Goal: Information Seeking & Learning: Learn about a topic

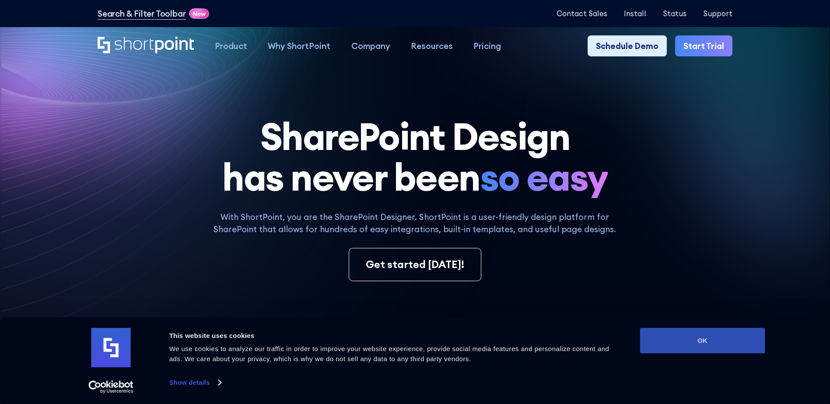
click at [745, 349] on button "OK" at bounding box center [702, 340] width 125 height 25
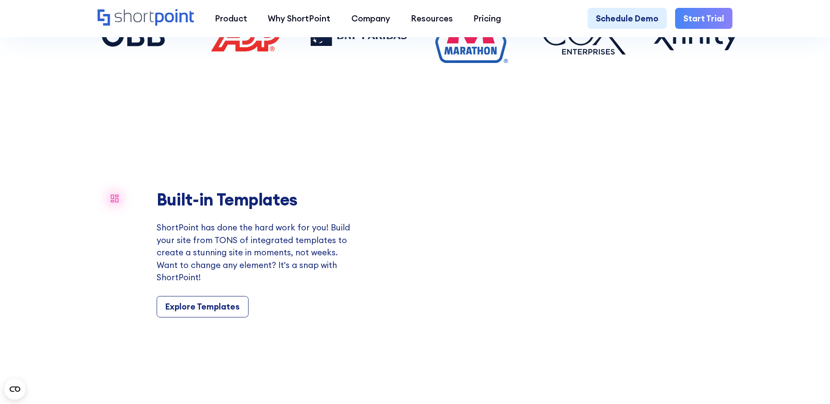
scroll to position [874, 0]
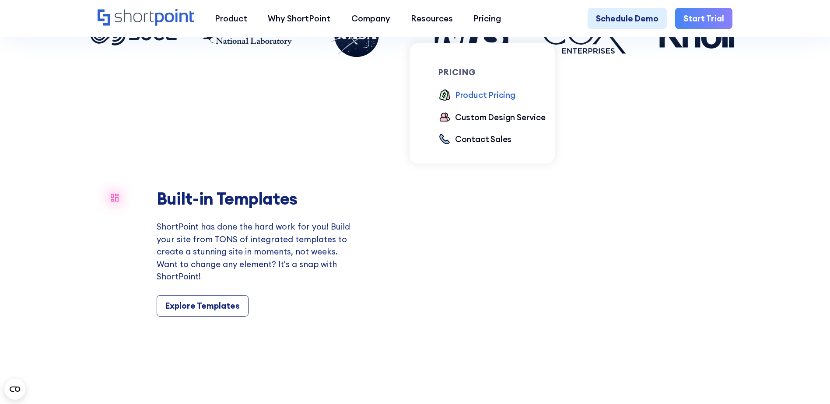
click at [507, 98] on div "Product Pricing" at bounding box center [485, 95] width 60 height 12
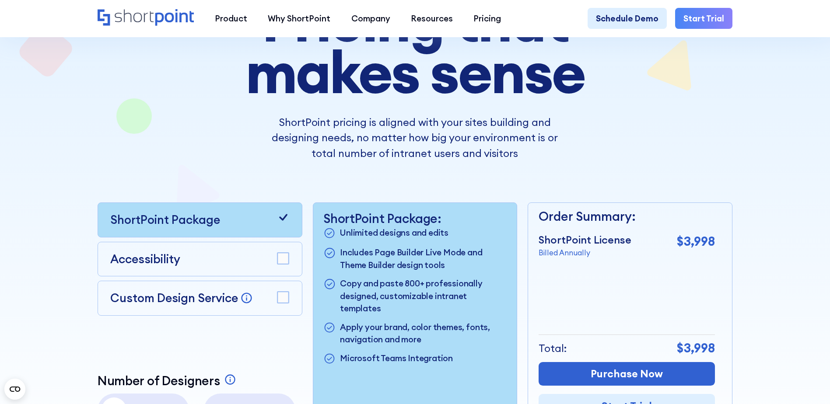
scroll to position [130, 0]
click at [282, 220] on icon at bounding box center [283, 217] width 12 height 12
click at [279, 264] on rect at bounding box center [282, 257] width 11 height 11
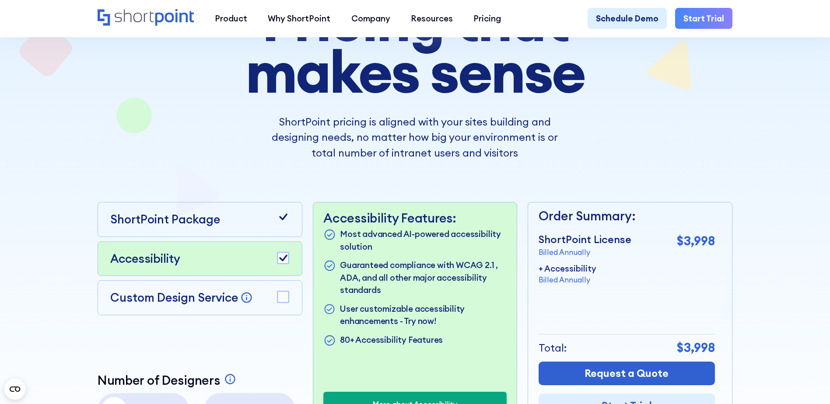
click at [284, 243] on div "ShortPoint Package Accessibility Custom Design Service Bring your dream design …" at bounding box center [200, 260] width 205 height 117
click at [285, 221] on icon at bounding box center [283, 217] width 12 height 12
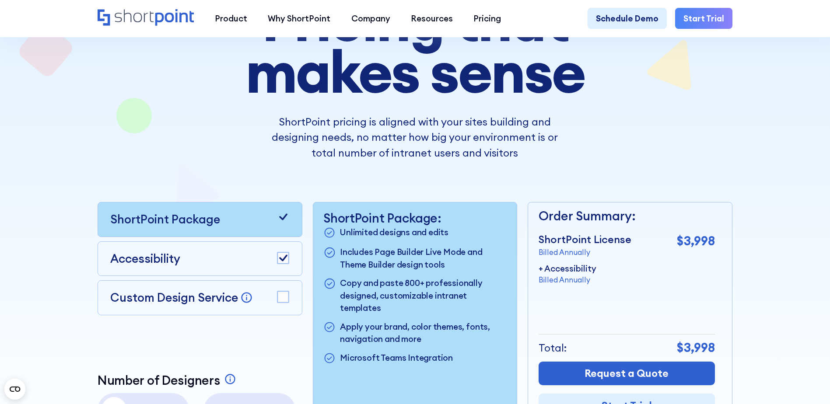
click at [287, 264] on rect at bounding box center [282, 257] width 11 height 11
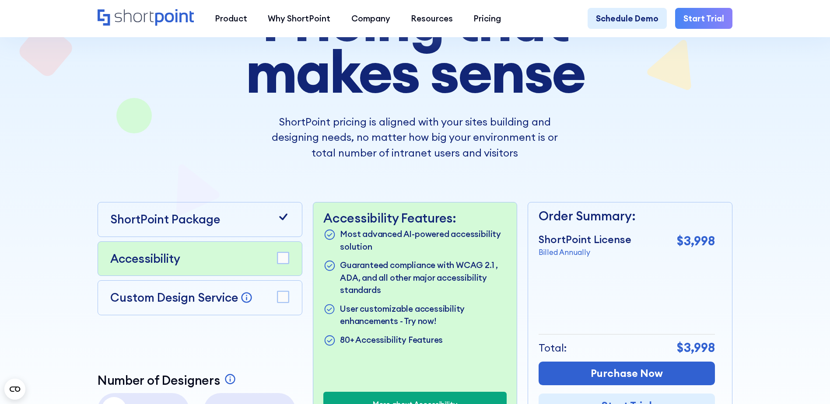
click at [727, 184] on div "Pricing that makes sense ShortPoint pricing is aligned with your sites building…" at bounding box center [415, 210] width 634 height 432
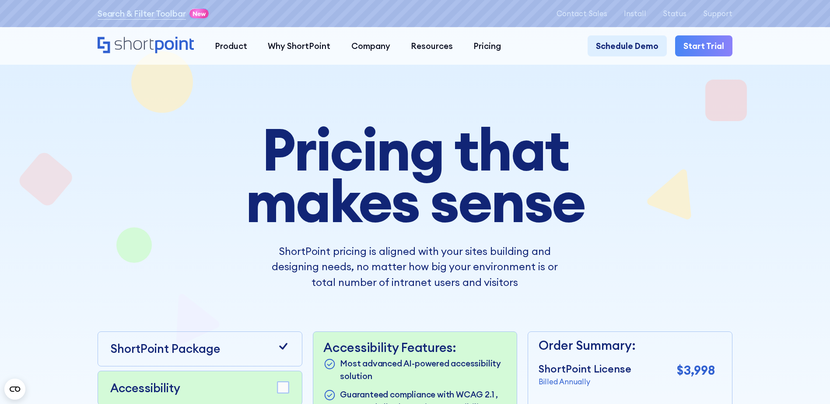
scroll to position [0, 0]
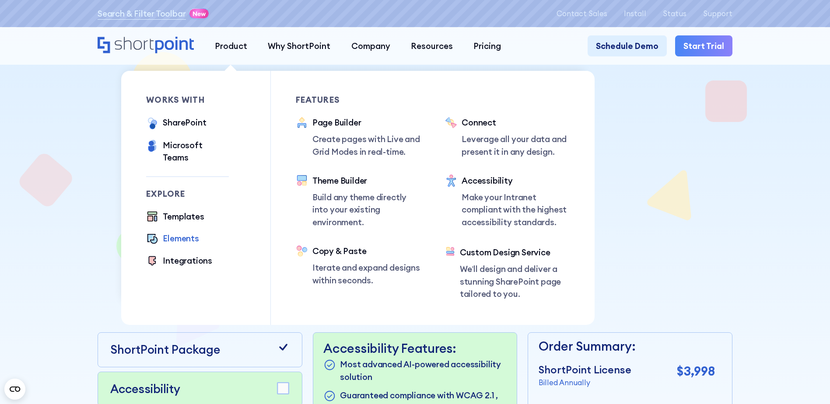
click at [175, 236] on div "Elements" at bounding box center [181, 238] width 36 height 12
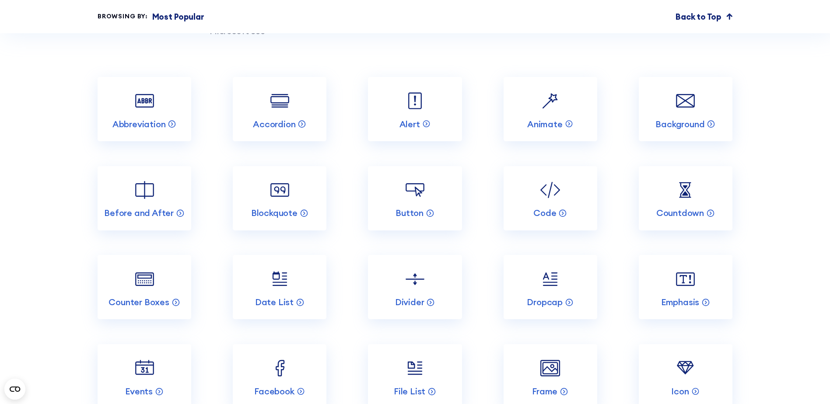
scroll to position [1077, 0]
click at [275, 113] on img at bounding box center [279, 100] width 25 height 25
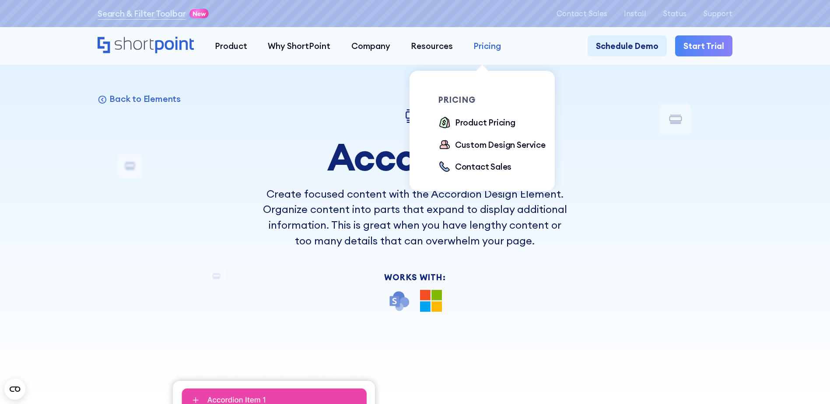
click at [493, 45] on div "Pricing" at bounding box center [487, 46] width 28 height 12
click at [484, 121] on div "Product Pricing" at bounding box center [485, 122] width 60 height 12
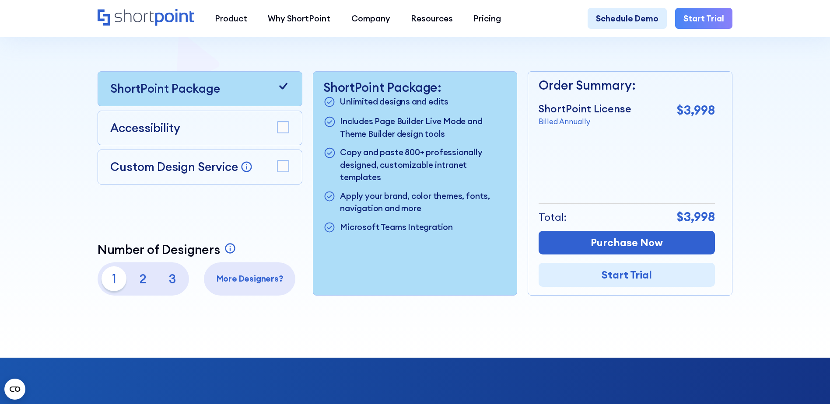
scroll to position [261, 0]
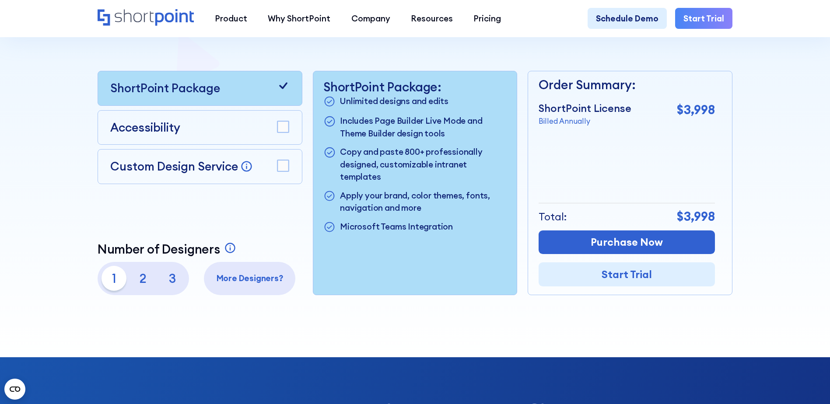
click at [139, 286] on p "2" at bounding box center [143, 278] width 25 height 25
click at [160, 282] on p "3" at bounding box center [172, 278] width 25 height 25
click at [112, 279] on p "1" at bounding box center [113, 278] width 25 height 25
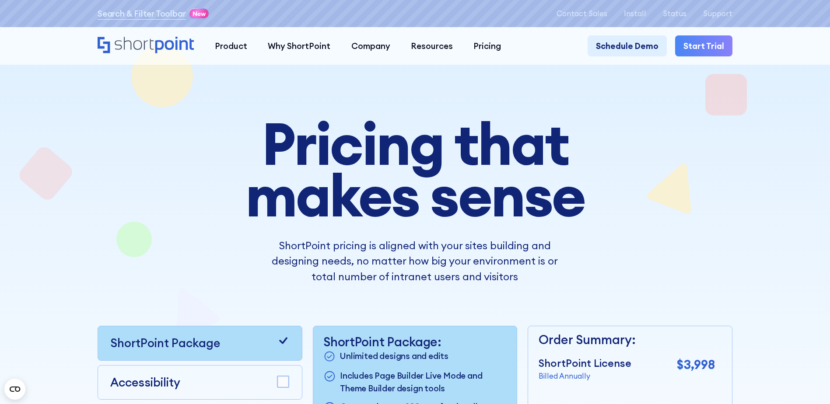
scroll to position [0, 0]
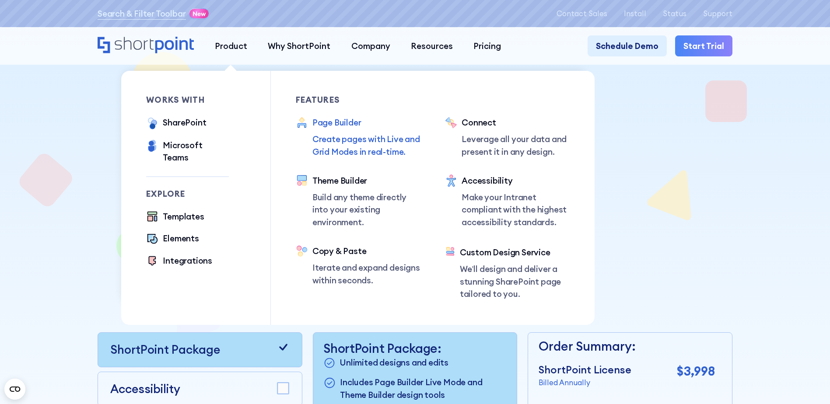
click at [349, 121] on div "Page Builder" at bounding box center [366, 122] width 108 height 12
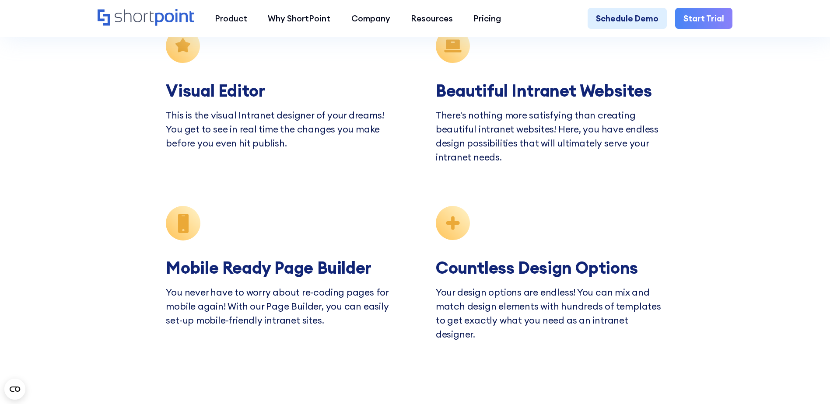
scroll to position [2975, 0]
